Goal: Find specific page/section: Find specific page/section

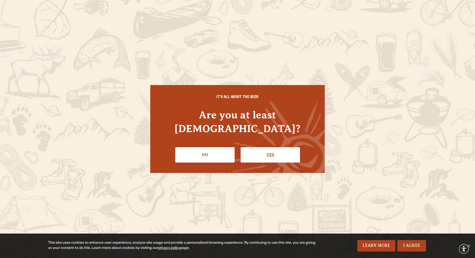
click at [274, 152] on link "Yes" at bounding box center [270, 154] width 59 height 15
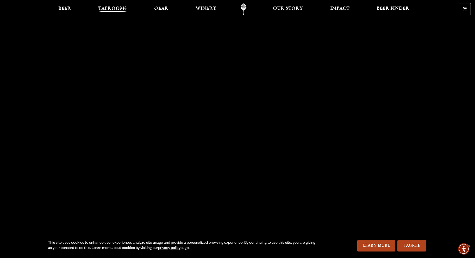
click at [98, 11] on span "Taprooms" at bounding box center [112, 9] width 29 height 4
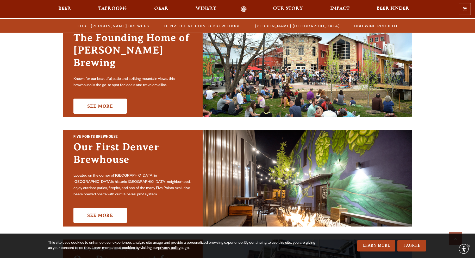
scroll to position [176, 0]
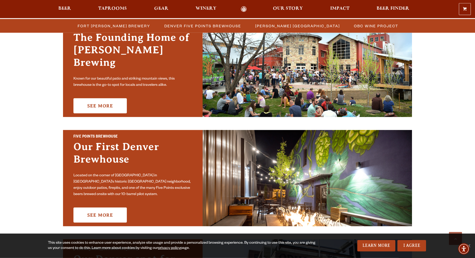
click at [417, 238] on div "This site uses cookies to enhance user experience, analyze site usage and provi…" at bounding box center [237, 246] width 475 height 24
click at [416, 245] on link "I Agree" at bounding box center [412, 246] width 29 height 11
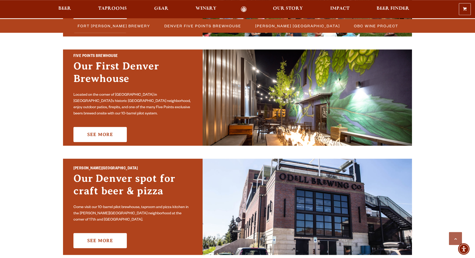
scroll to position [258, 0]
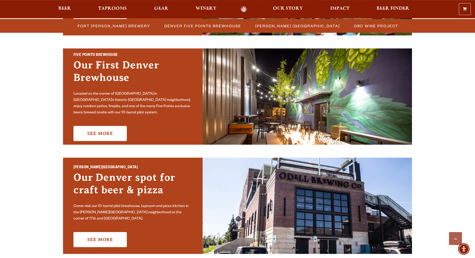
click at [88, 141] on div "Five Points Brewhouse Our First Denver Brewhouse Located on the corner of 30th …" at bounding box center [133, 96] width 140 height 96
click at [89, 136] on link "See More" at bounding box center [99, 133] width 53 height 15
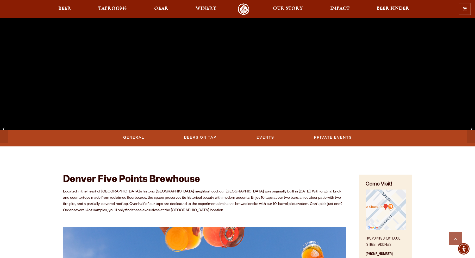
scroll to position [137, 0]
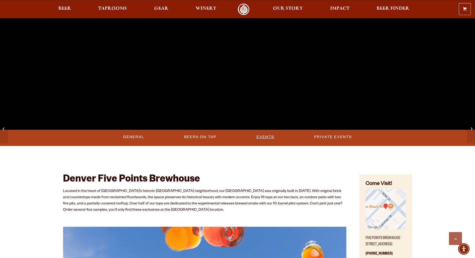
click at [264, 139] on link "Events" at bounding box center [266, 137] width 22 height 12
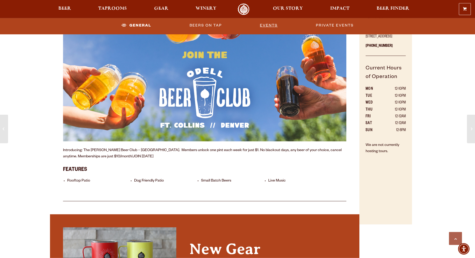
scroll to position [329, 0]
